Goal: Contribute content

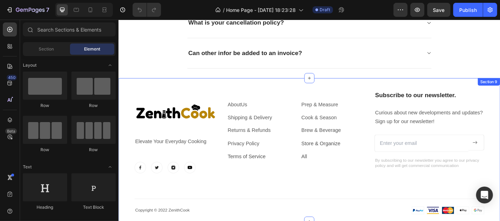
scroll to position [1623, 0]
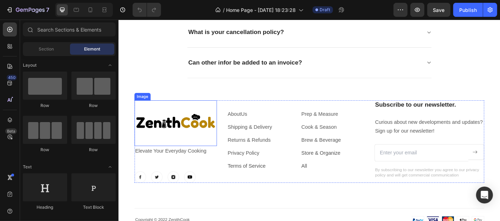
click at [168, 130] on img at bounding box center [181, 134] width 91 height 51
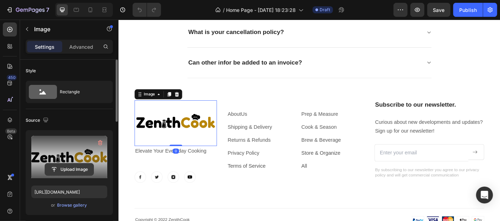
click at [63, 169] on input "file" at bounding box center [69, 170] width 49 height 12
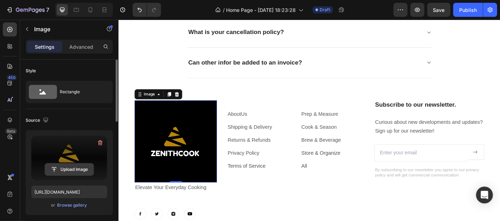
click at [70, 170] on input "file" at bounding box center [69, 170] width 49 height 12
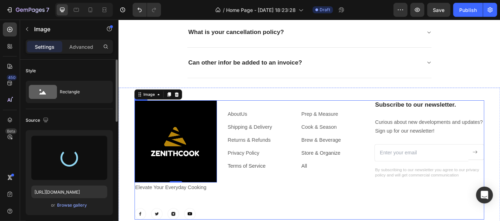
type input "https://cdn.shopify.com/s/files/1/0665/5682/1573/files/gempages_575950188770755…"
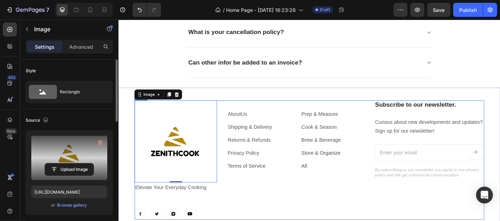
click at [229, 209] on div "Image 0 Elevate Your Everyday Cooking Text block Image Image Image Image Row He…" at bounding box center [329, 175] width 387 height 132
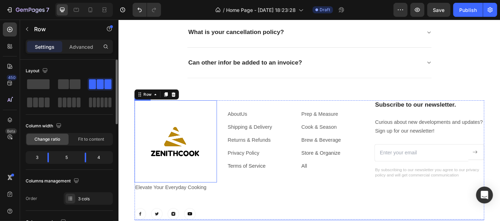
click at [180, 149] on img at bounding box center [181, 154] width 91 height 91
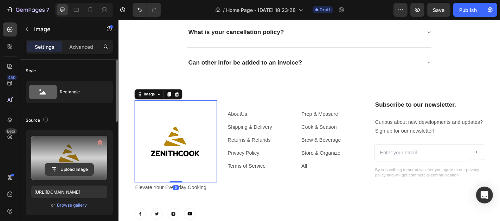
click at [67, 168] on input "file" at bounding box center [69, 170] width 49 height 12
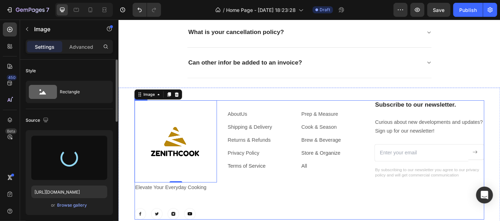
type input "https://cdn.shopify.com/s/files/1/0665/5682/1573/files/gempages_575950188770755…"
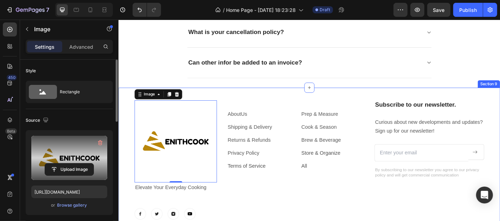
click at [124, 109] on div "Image 0 Elevate Your Everyday Cooking Text block Image Image Image Image Row He…" at bounding box center [329, 195] width 422 height 200
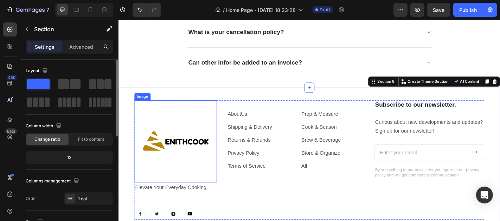
click at [165, 141] on img at bounding box center [181, 154] width 91 height 91
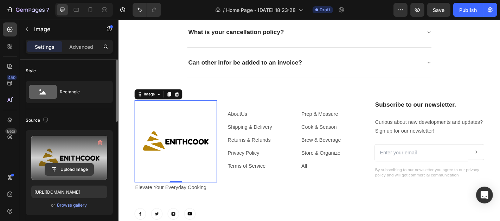
click at [64, 169] on input "file" at bounding box center [69, 170] width 49 height 12
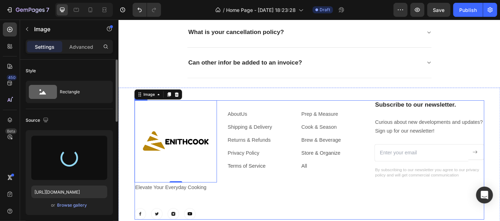
type input "https://cdn.shopify.com/s/files/1/0665/5682/1573/files/gempages_575950188770755…"
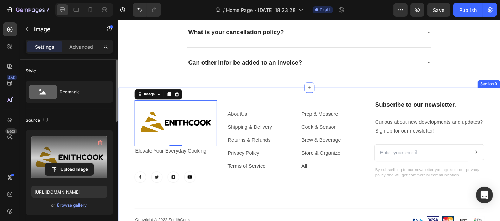
click at [130, 213] on div "Image 0 Elevate Your Everyday Cooking Text block Image Image Image Image Row He…" at bounding box center [329, 175] width 422 height 160
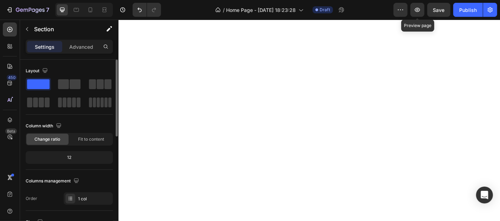
scroll to position [412, 0]
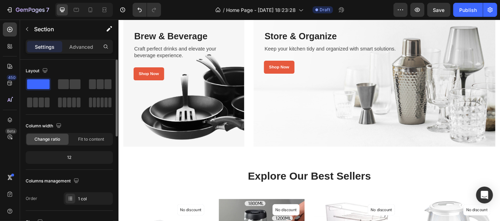
click at [427, 7] on div "Preview Save Publish" at bounding box center [445, 10] width 104 height 14
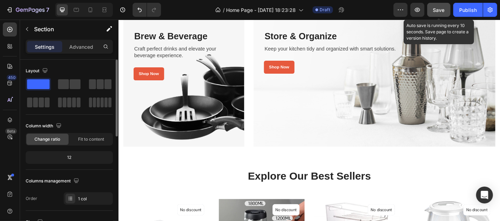
click at [433, 9] on button "Save" at bounding box center [438, 10] width 23 height 14
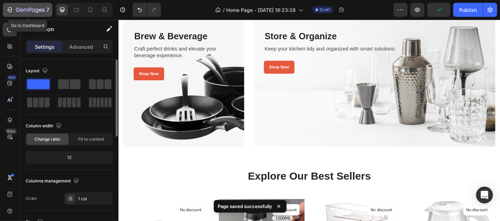
click at [20, 8] on icon "button" at bounding box center [30, 10] width 29 height 6
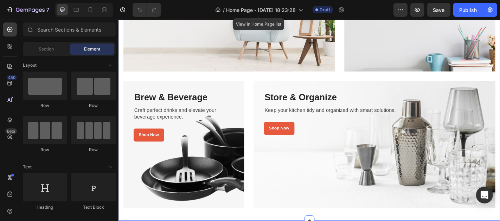
scroll to position [352, 0]
